Goal: Task Accomplishment & Management: Use online tool/utility

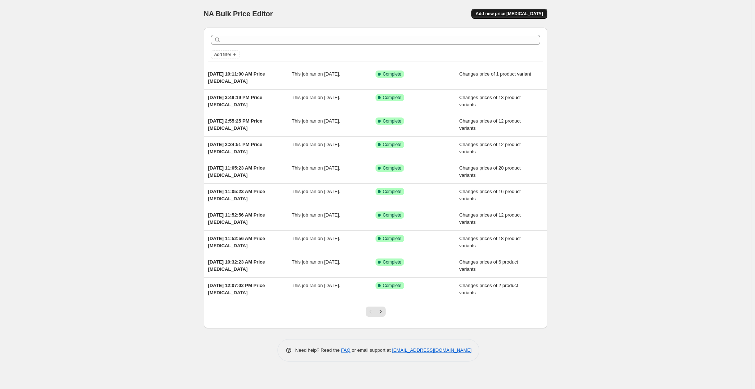
click at [515, 14] on span "Add new price [MEDICAL_DATA]" at bounding box center [509, 14] width 67 height 6
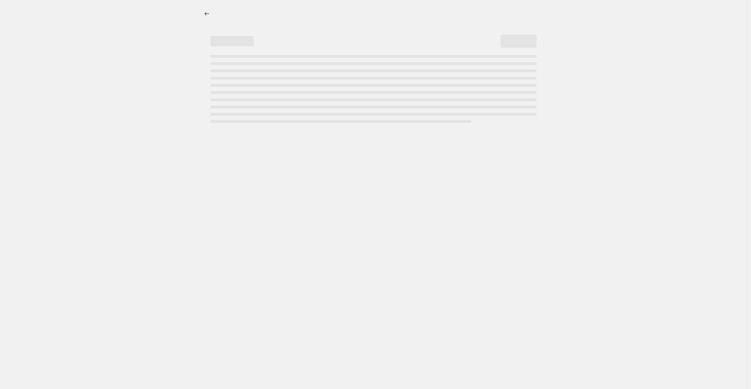
select select "percentage"
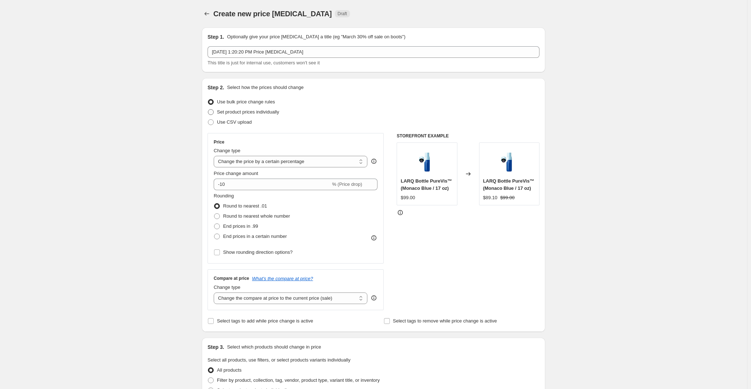
click at [273, 114] on span "Set product prices individually" at bounding box center [248, 111] width 62 height 5
click at [208, 110] on input "Set product prices individually" at bounding box center [208, 109] width 0 height 0
radio input "true"
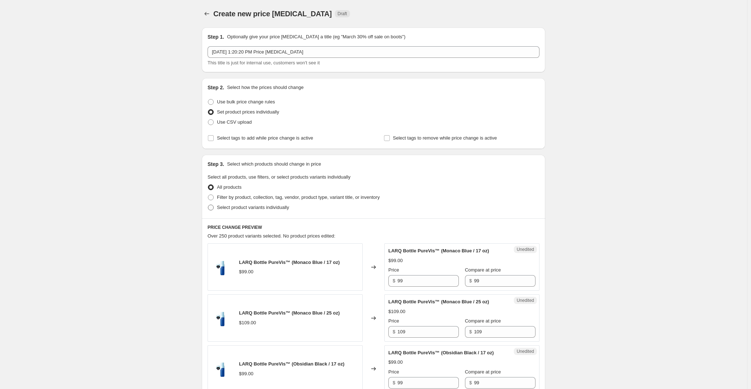
click at [270, 209] on span "Select product variants individually" at bounding box center [253, 207] width 72 height 5
click at [208, 205] on input "Select product variants individually" at bounding box center [208, 205] width 0 height 0
radio input "true"
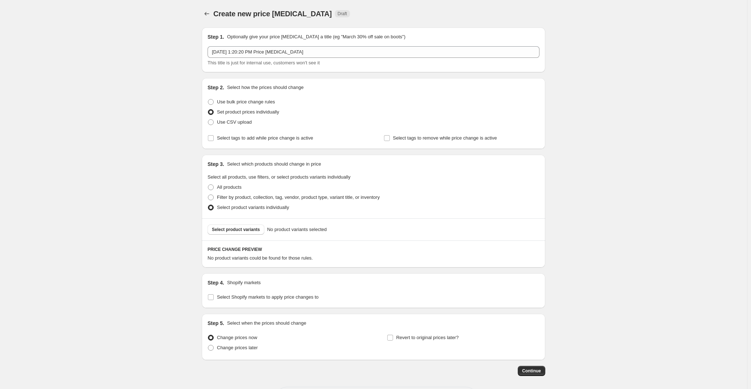
click at [258, 236] on div "Select product variants No product variants selected" at bounding box center [374, 229] width 344 height 22
click at [252, 231] on span "Select product variants" at bounding box center [236, 230] width 48 height 6
